Goal: Check status: Verify the current state of an ongoing process or item

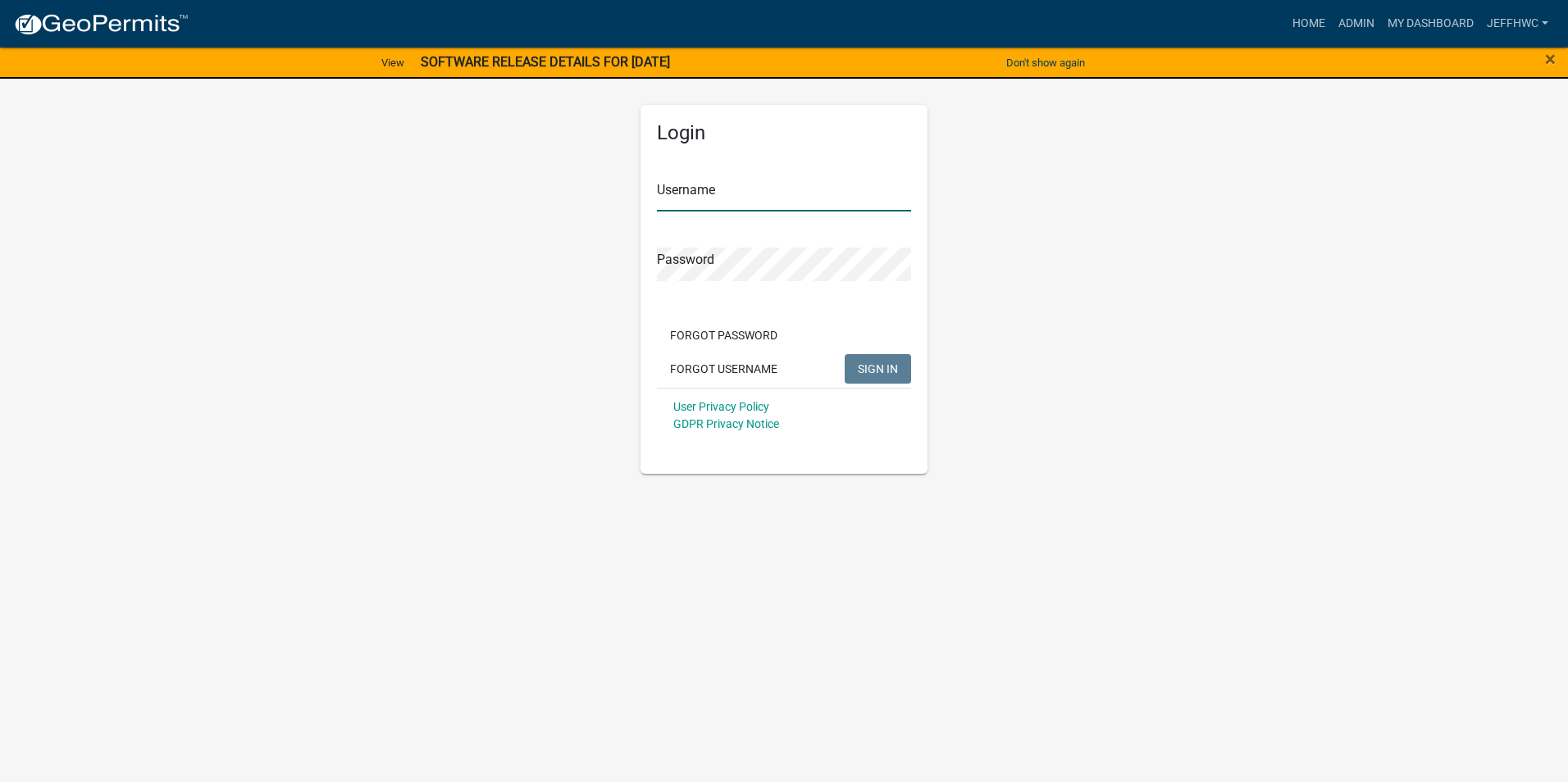
type input "JeffHWC"
click at [893, 362] on span "SIGN IN" at bounding box center [877, 368] width 40 height 13
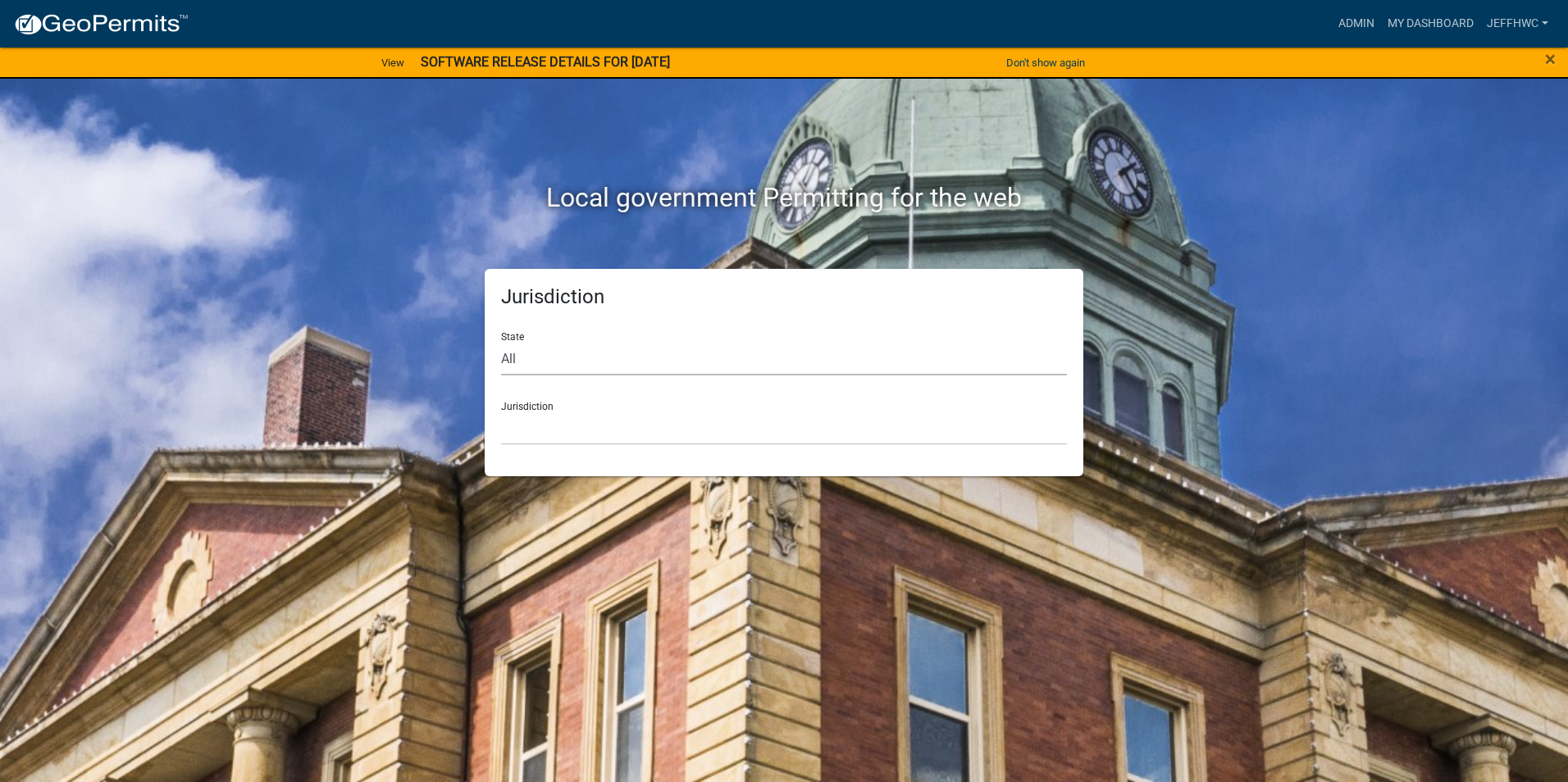
click at [523, 362] on select "All [US_STATE] [US_STATE] [US_STATE] [US_STATE] [US_STATE] [US_STATE] [US_STATE…" at bounding box center [783, 359] width 565 height 34
select select "[US_STATE]"
click at [501, 342] on select "All [US_STATE] [US_STATE] [US_STATE] [US_STATE] [US_STATE] [US_STATE] [US_STATE…" at bounding box center [783, 359] width 565 height 34
click at [558, 431] on select "[GEOGRAPHIC_DATA], [US_STATE] [GEOGRAPHIC_DATA], [US_STATE] [GEOGRAPHIC_DATA], …" at bounding box center [783, 429] width 565 height 34
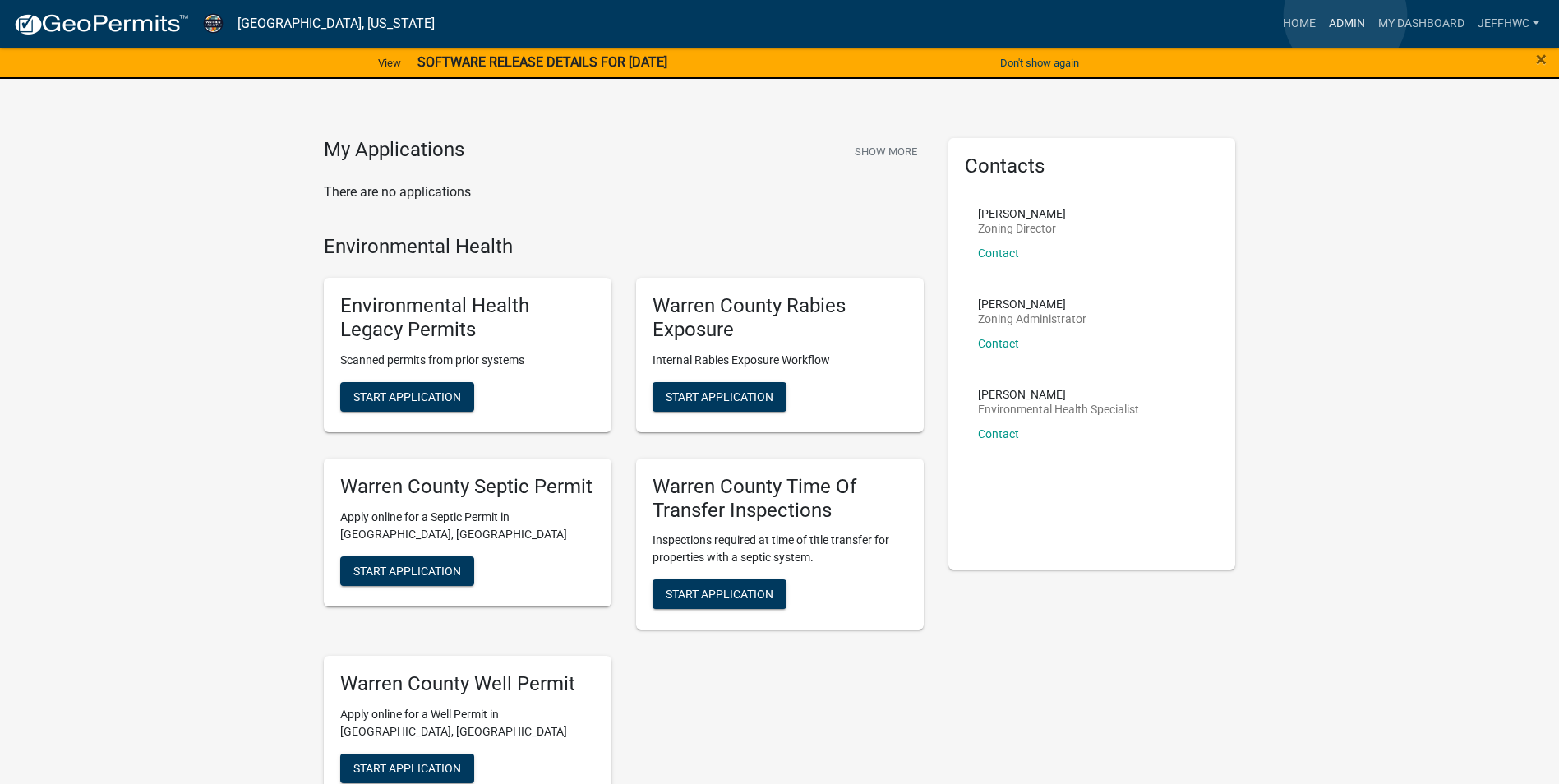
click at [1346, 16] on link "Admin" at bounding box center [1347, 24] width 49 height 31
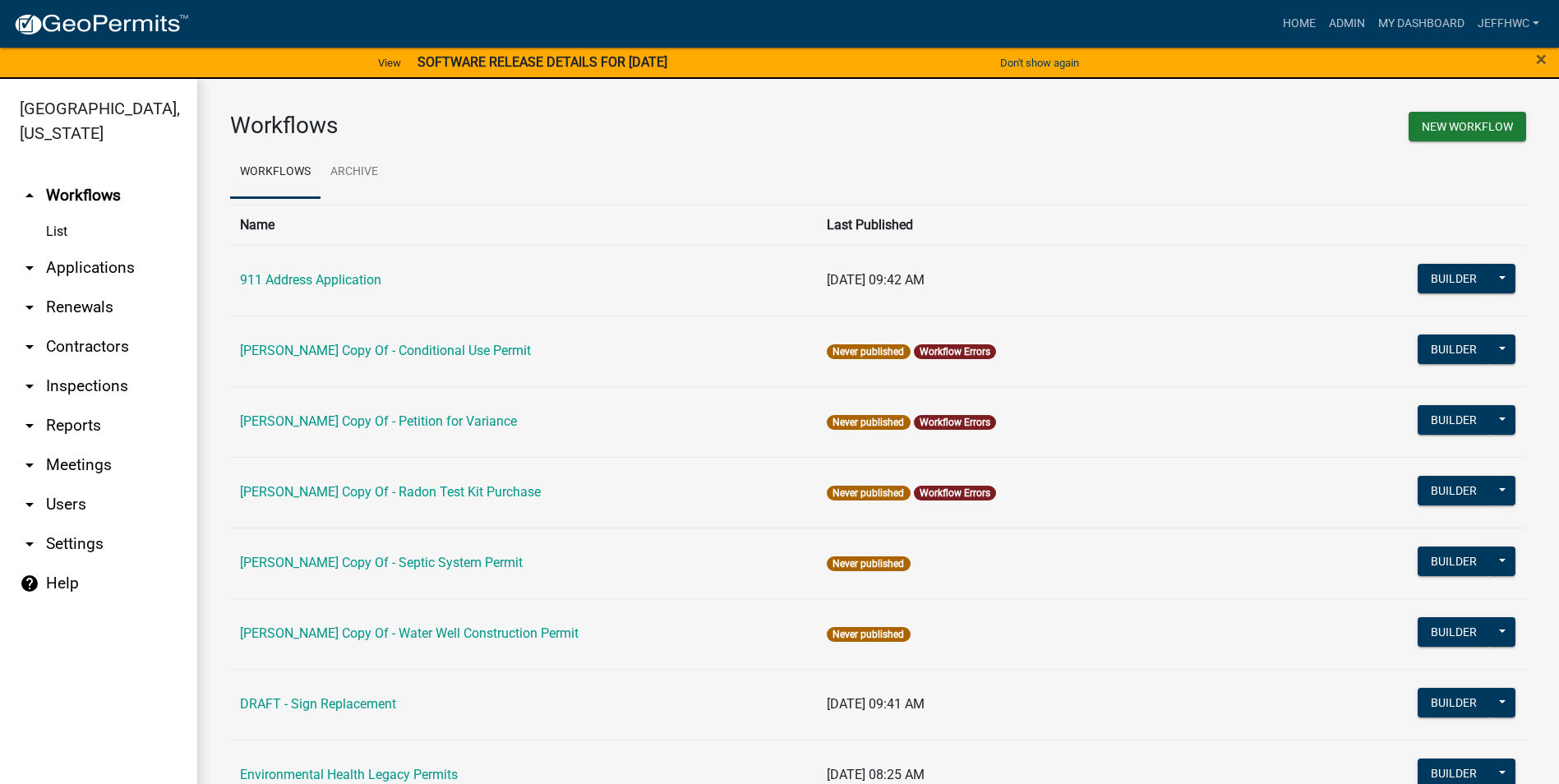
click at [26, 259] on icon "arrow_drop_down" at bounding box center [29, 268] width 20 height 20
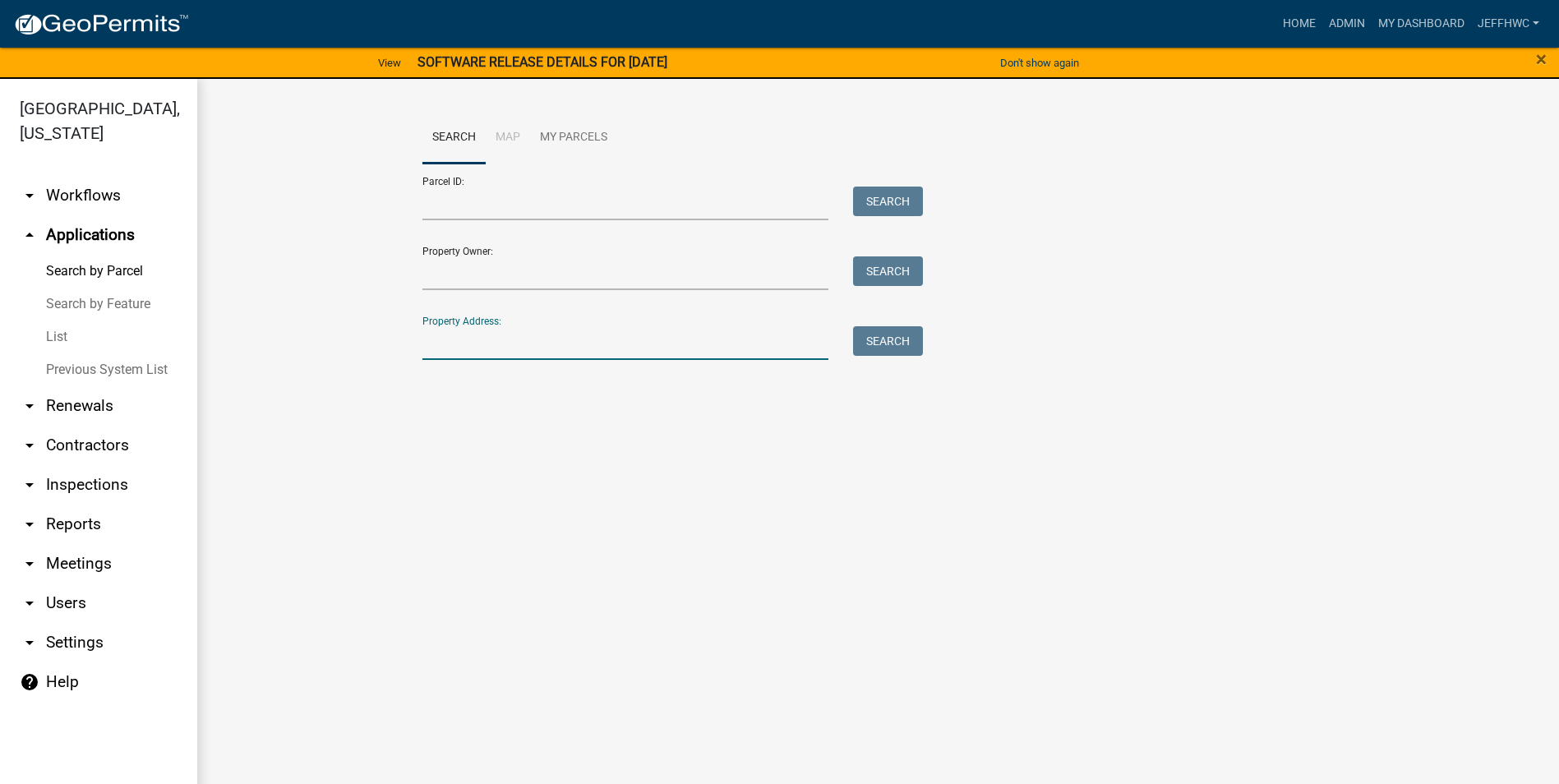
click at [480, 340] on input "Property Address:" at bounding box center [625, 343] width 407 height 34
type input "1986"
click at [875, 343] on button "Search" at bounding box center [888, 340] width 70 height 29
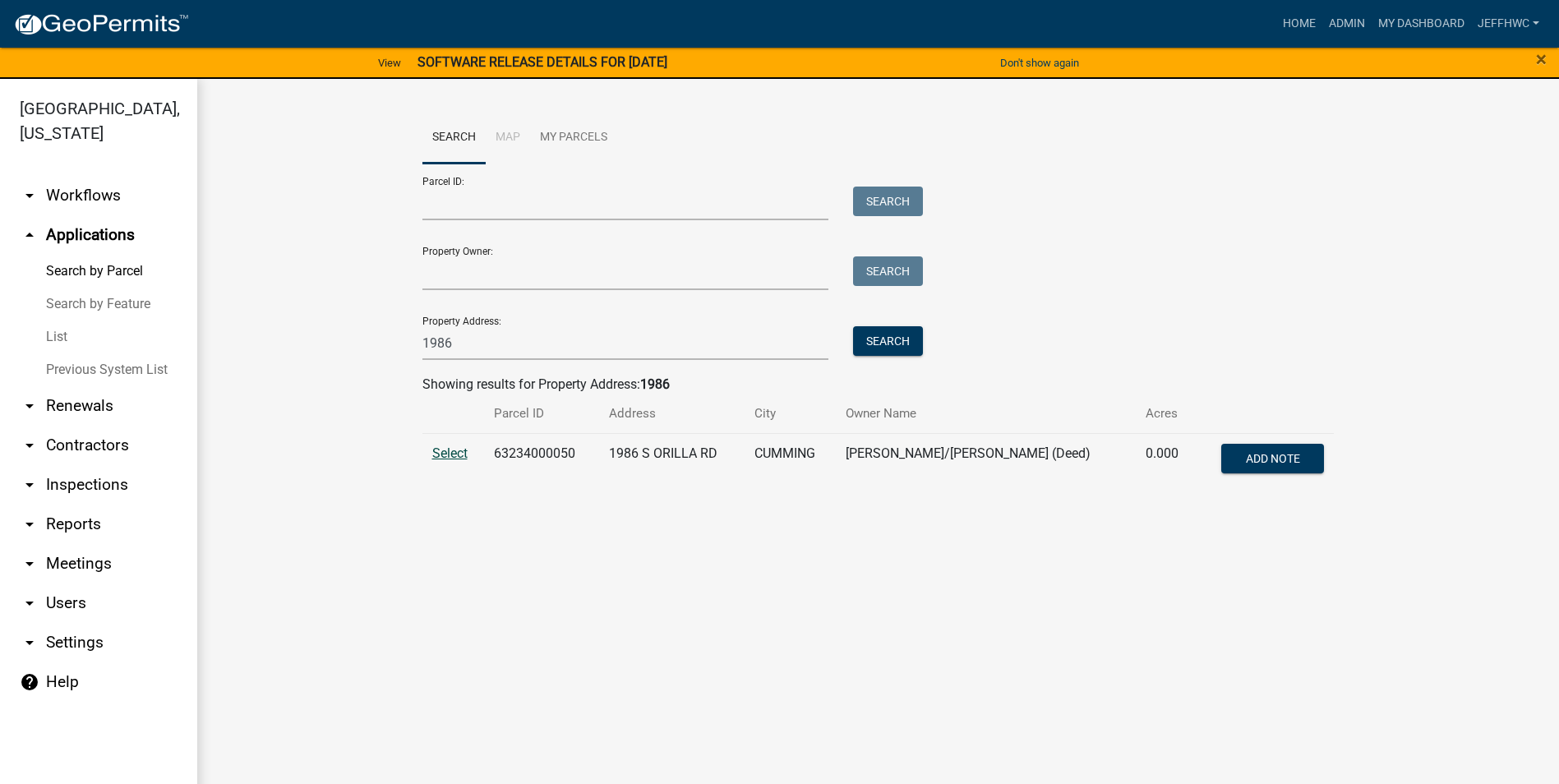
click at [443, 453] on span "Select" at bounding box center [450, 453] width 36 height 16
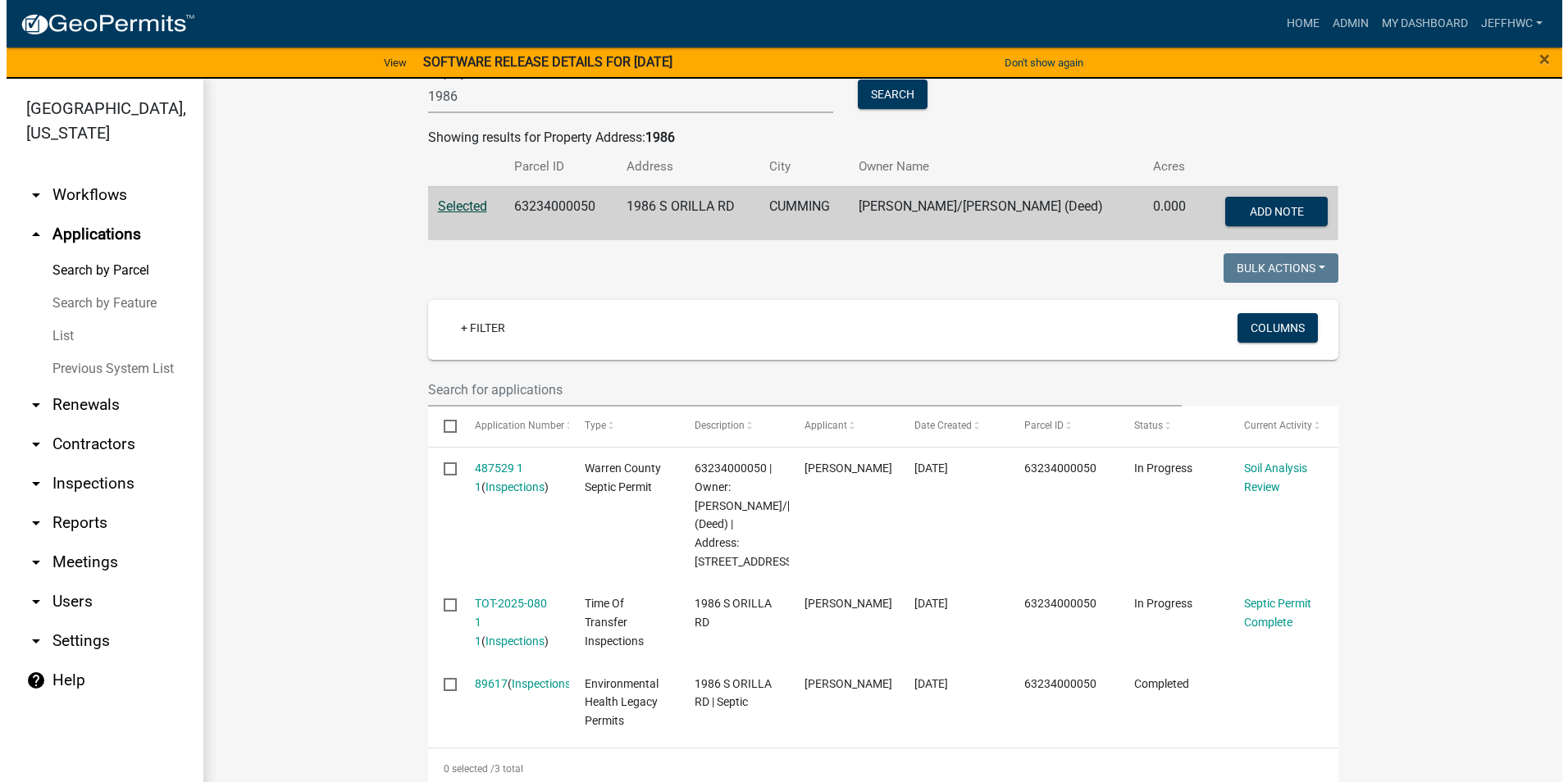
scroll to position [328, 0]
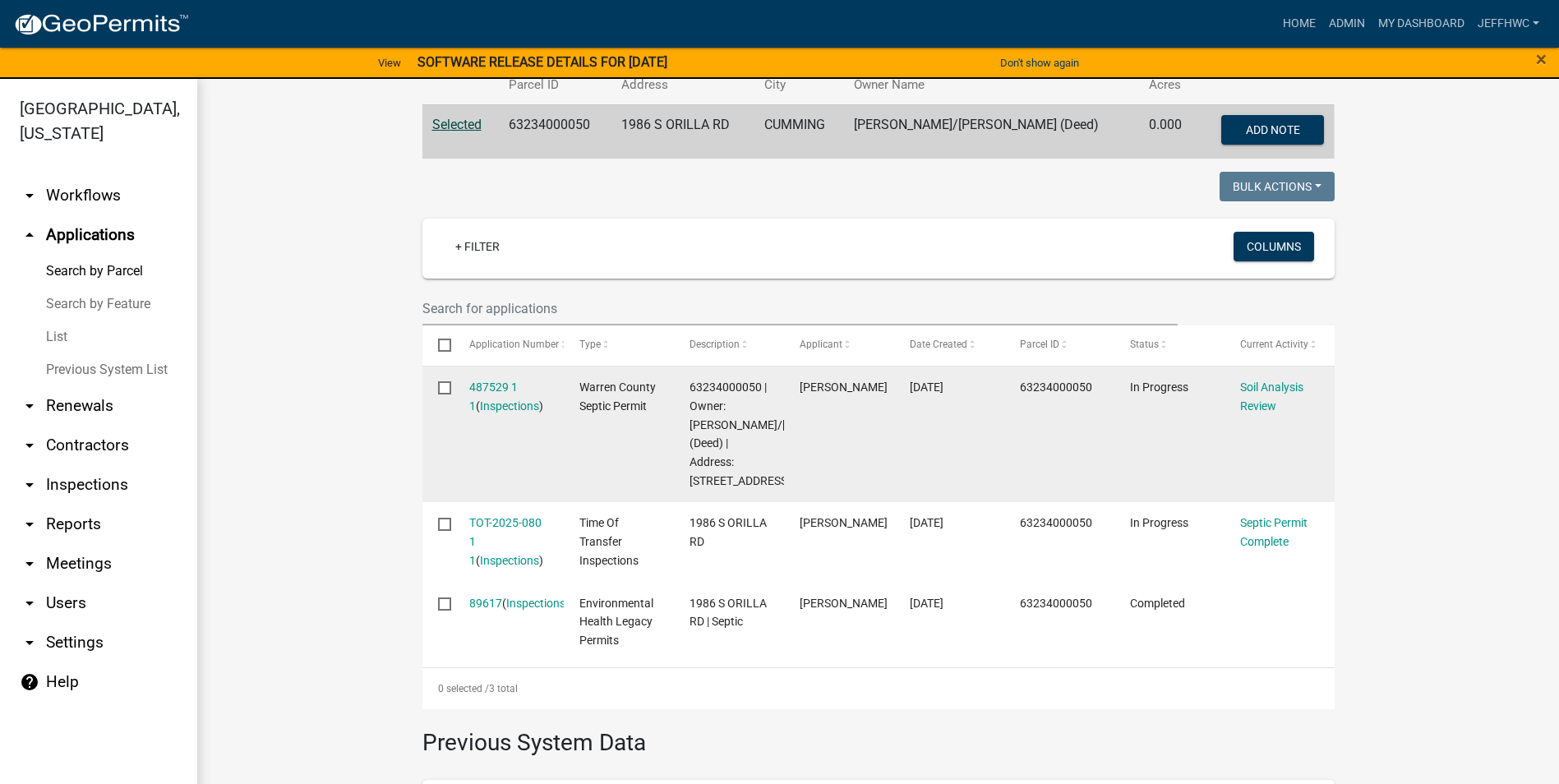
click at [438, 387] on input "checkbox" at bounding box center [443, 386] width 10 height 10
checkbox input "true"
click at [1267, 386] on link "Soil Analysis Review" at bounding box center [1271, 397] width 63 height 32
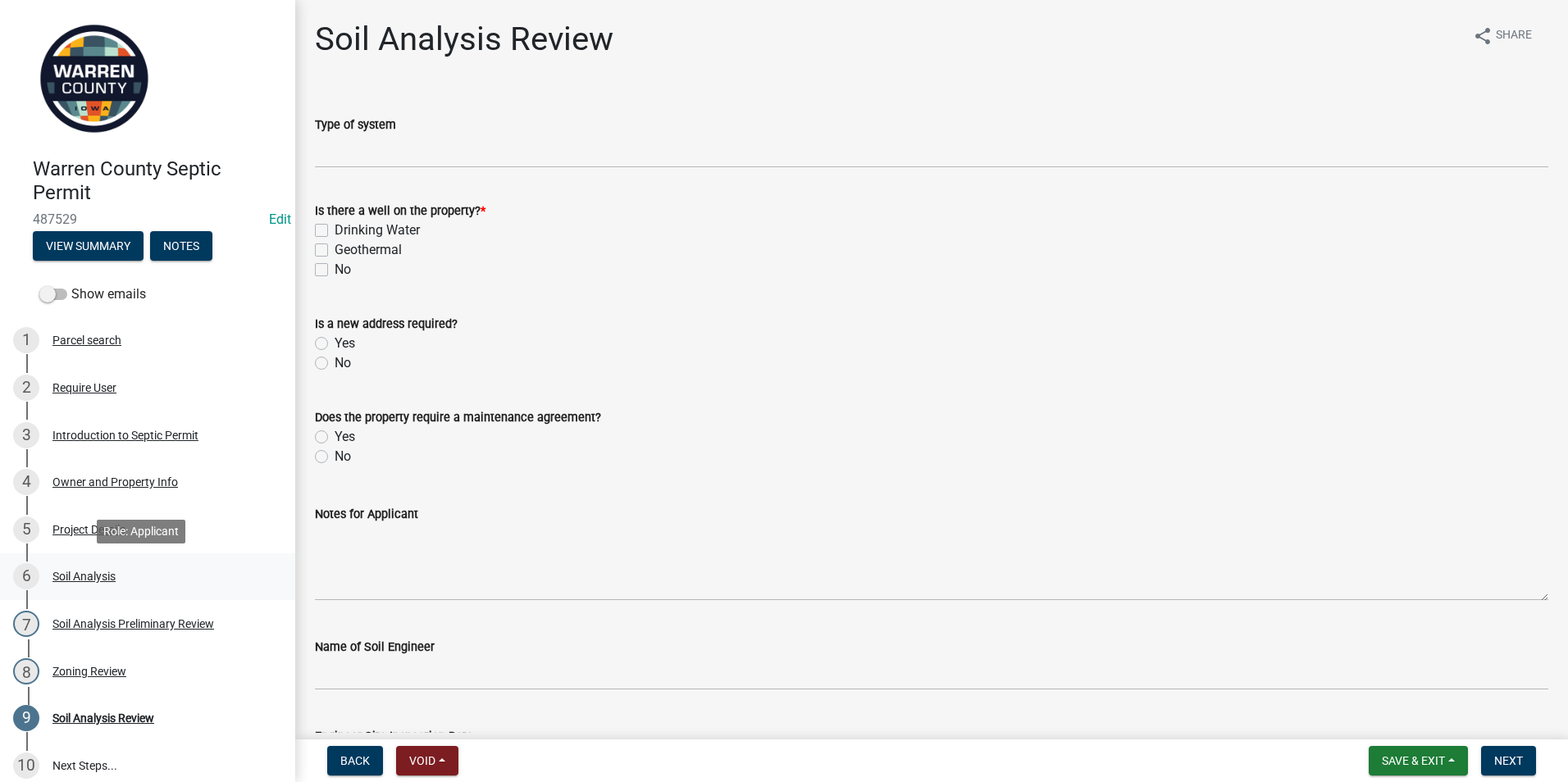
click at [63, 579] on div "Soil Analysis" at bounding box center [83, 576] width 63 height 11
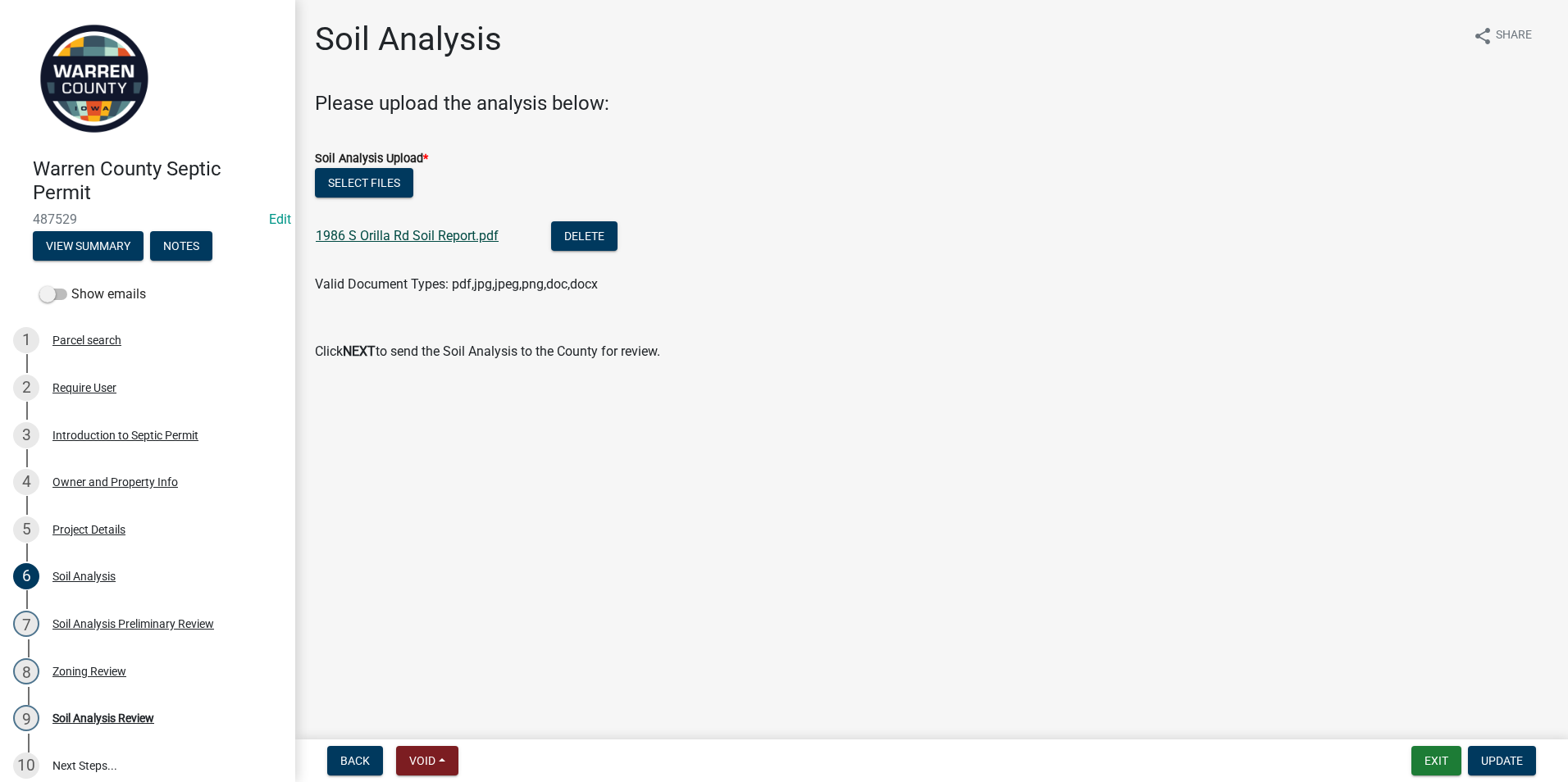
click at [371, 239] on link "1986 S Orilla Rd Soil Report.pdf" at bounding box center [407, 235] width 183 height 16
